Goal: Information Seeking & Learning: Learn about a topic

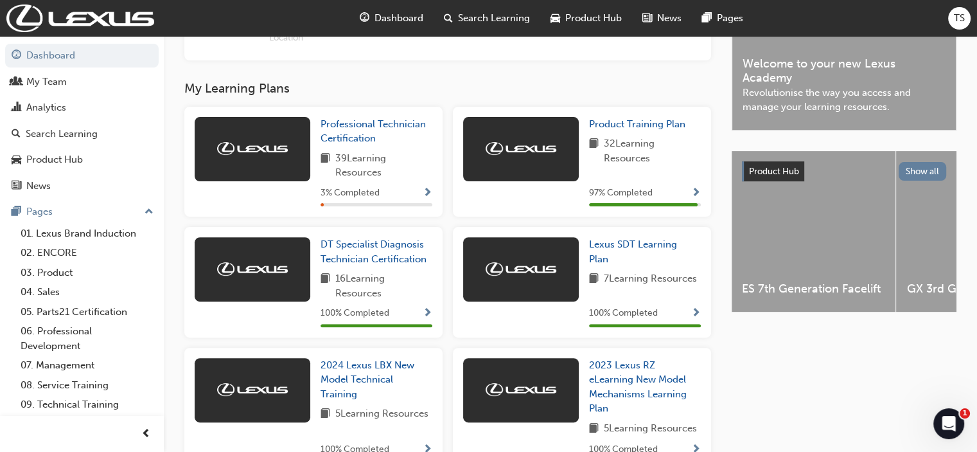
scroll to position [385, 0]
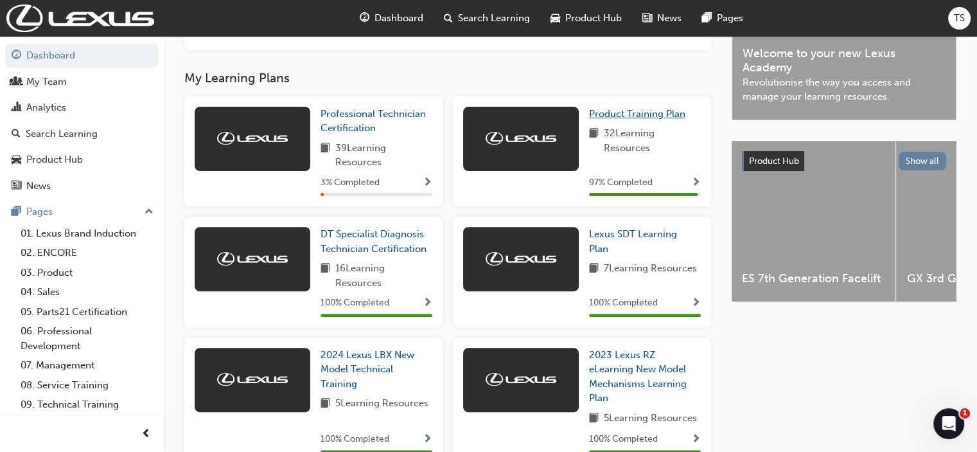
click at [628, 114] on span "Product Training Plan" at bounding box center [637, 114] width 96 height 12
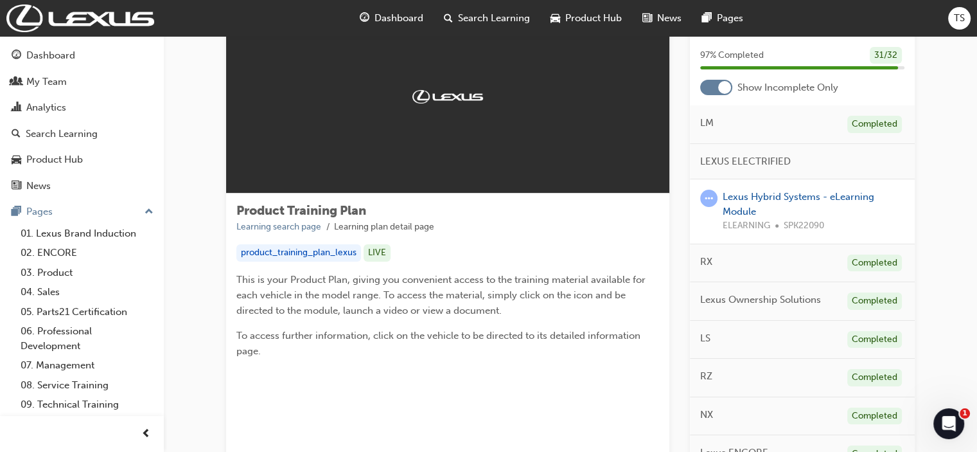
scroll to position [66, 0]
click at [767, 197] on link "Lexus Hybrid Systems - eLearning Module" at bounding box center [799, 204] width 152 height 26
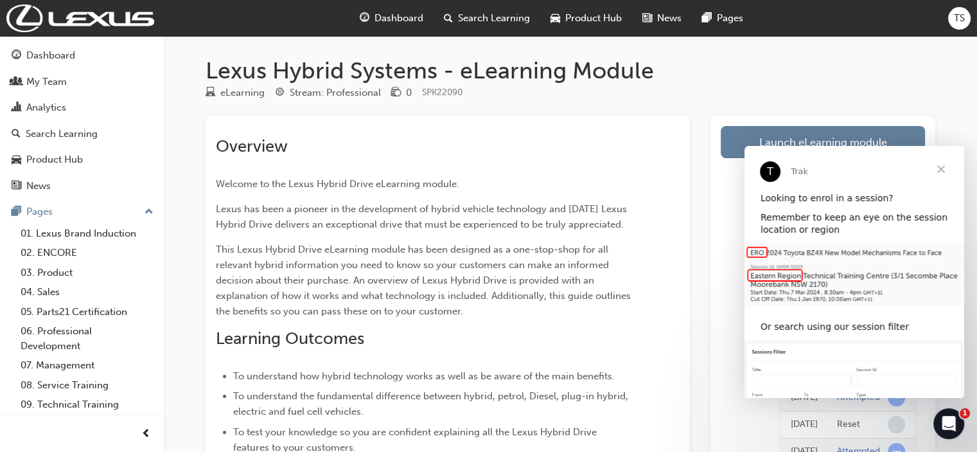
click at [942, 164] on span "Close" at bounding box center [941, 169] width 46 height 46
